Goal: Task Accomplishment & Management: Complete application form

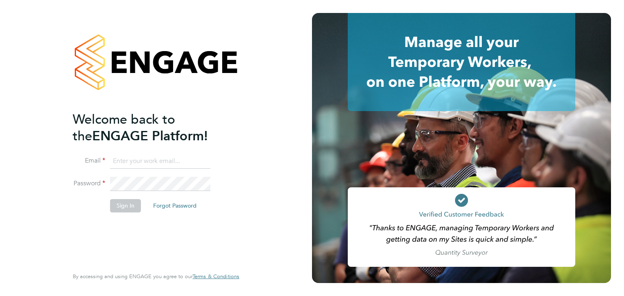
click at [174, 170] on li "Email" at bounding box center [152, 165] width 158 height 23
click at [174, 166] on input at bounding box center [160, 161] width 100 height 15
type input "alex.hyde@conceptresources.co.uk"
click at [136, 203] on button "Sign In" at bounding box center [125, 205] width 31 height 13
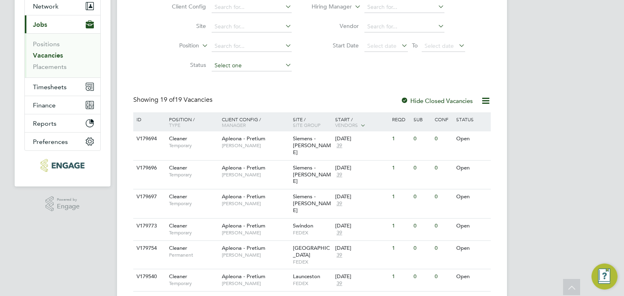
scroll to position [203, 0]
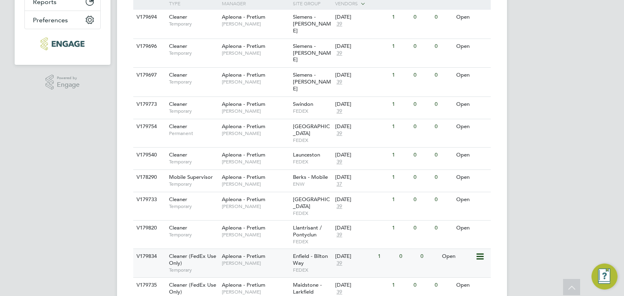
click at [297, 253] on span "Enfield - Bilton Way" at bounding box center [310, 260] width 35 height 14
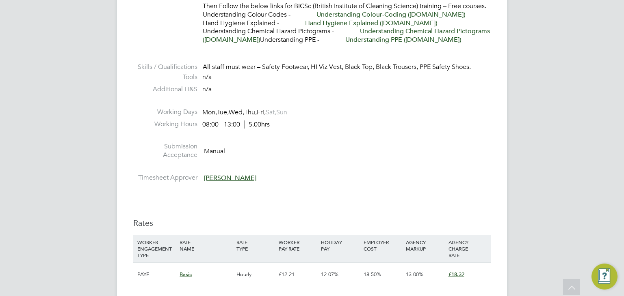
scroll to position [325, 0]
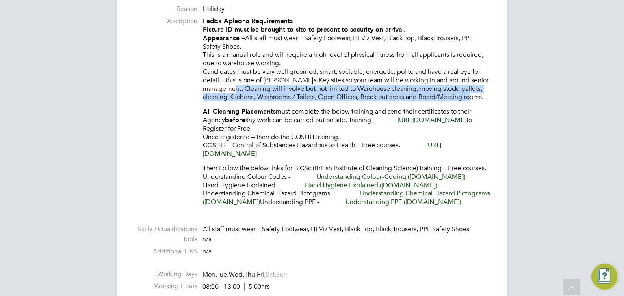
drag, startPoint x: 245, startPoint y: 87, endPoint x: 490, endPoint y: 97, distance: 245.4
copy p "Cleaning will involve but not limited to Warehouse cleaning, moving stock, pall…"
click at [161, 100] on li "Description FedEx Apleona Requirements Picture ID must be brought to site to pr…" at bounding box center [311, 116] width 357 height 198
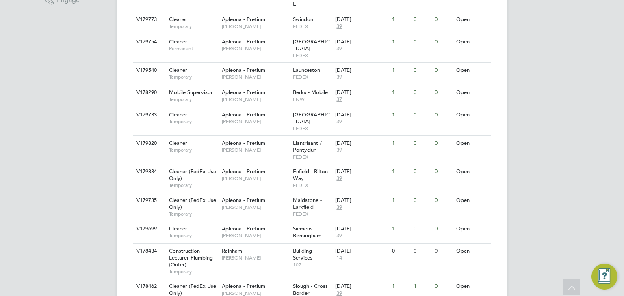
scroll to position [268, 0]
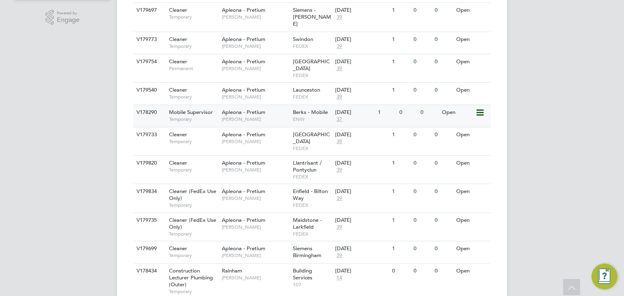
click at [195, 109] on span "Mobile Supervisor" at bounding box center [191, 112] width 44 height 7
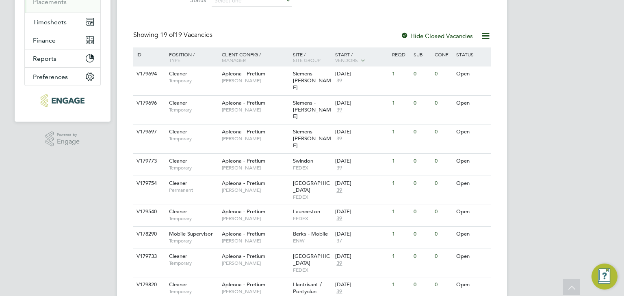
scroll to position [0, 0]
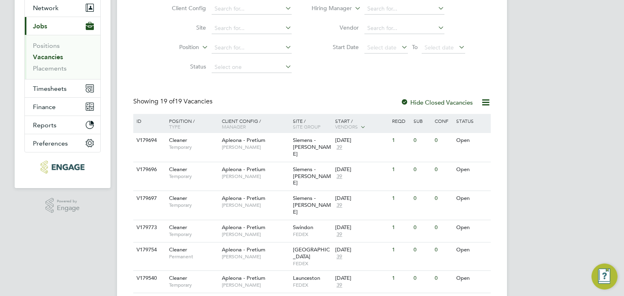
scroll to position [81, 0]
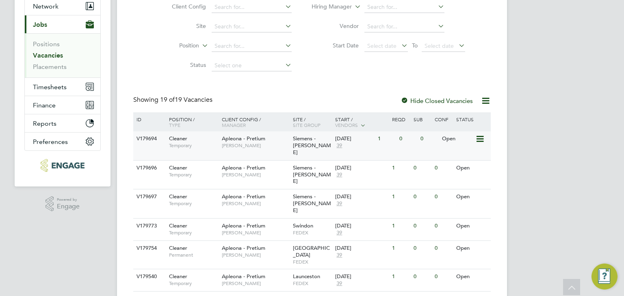
click at [293, 145] on span "Siemens - [PERSON_NAME]" at bounding box center [312, 145] width 38 height 21
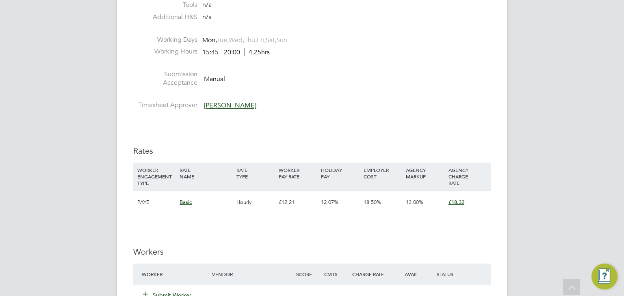
scroll to position [690, 0]
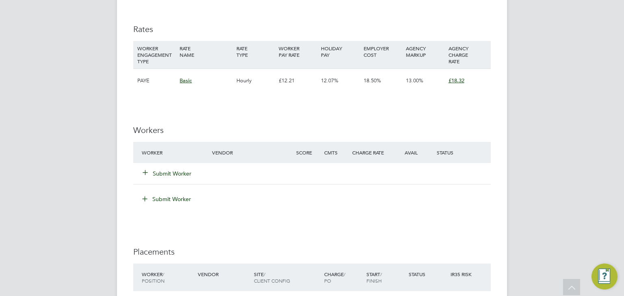
drag, startPoint x: 166, startPoint y: 175, endPoint x: 180, endPoint y: 147, distance: 31.1
click at [166, 175] on button "Submit Worker" at bounding box center [167, 174] width 49 height 8
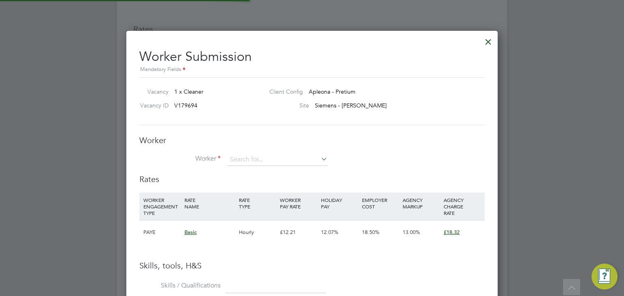
scroll to position [512, 371]
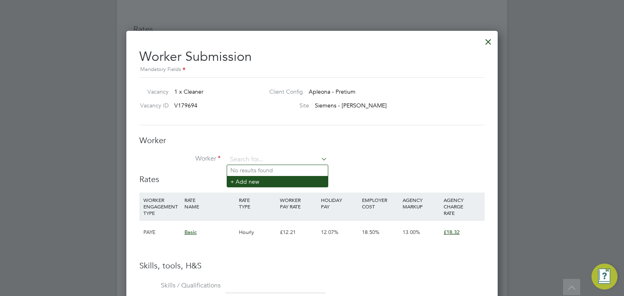
click at [244, 181] on li "+ Add new" at bounding box center [277, 181] width 101 height 11
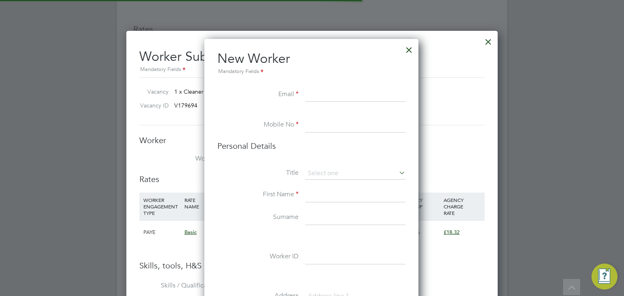
scroll to position [684, 215]
click at [333, 93] on input at bounding box center [355, 95] width 100 height 15
click at [410, 51] on div at bounding box center [409, 48] width 15 height 15
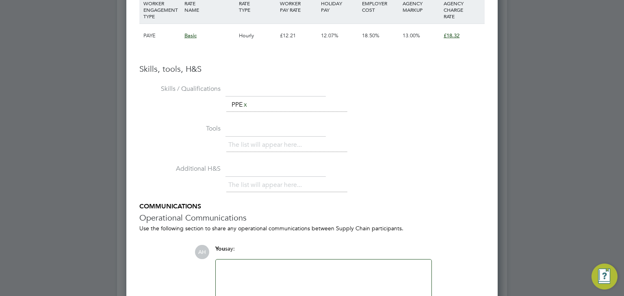
scroll to position [0, 0]
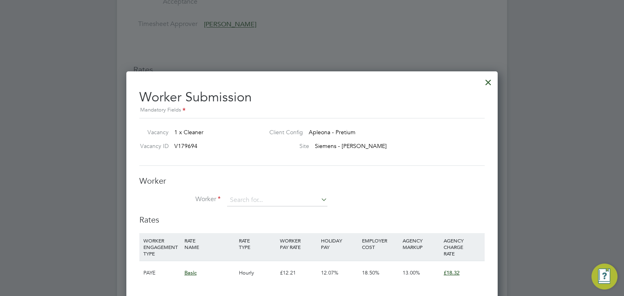
click at [488, 75] on div at bounding box center [488, 80] width 15 height 15
